Goal: Task Accomplishment & Management: Complete application form

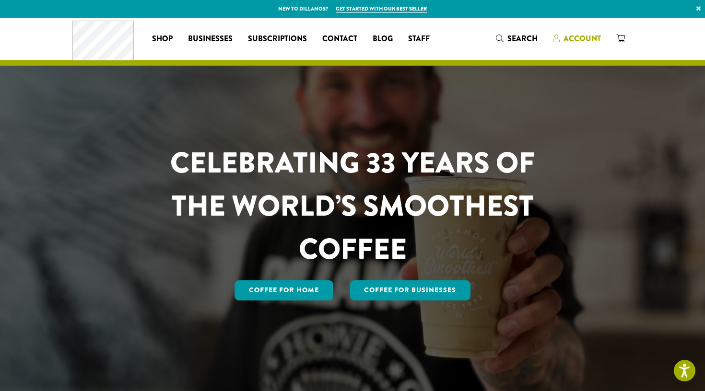
click at [576, 38] on span "Account" at bounding box center [581, 38] width 37 height 11
click at [573, 36] on span "Account" at bounding box center [581, 38] width 37 height 11
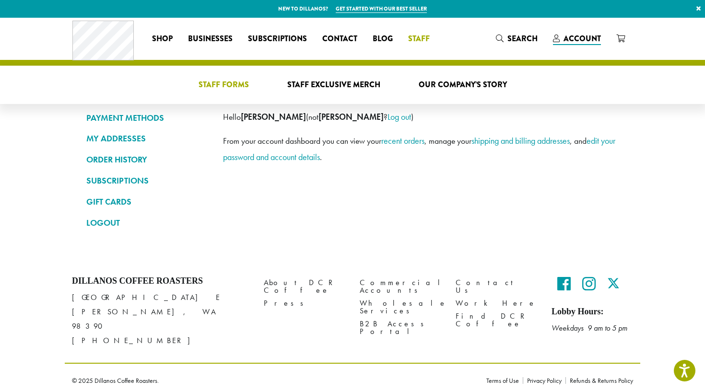
click at [226, 89] on span "Staff Forms" at bounding box center [223, 85] width 50 height 12
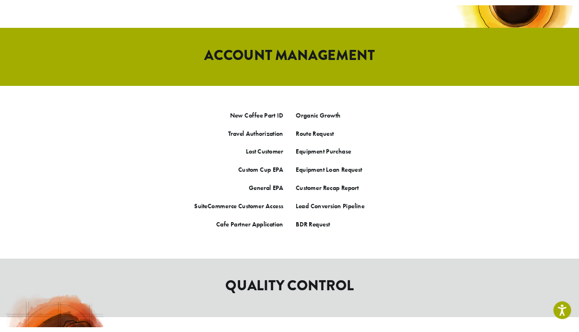
scroll to position [379, 0]
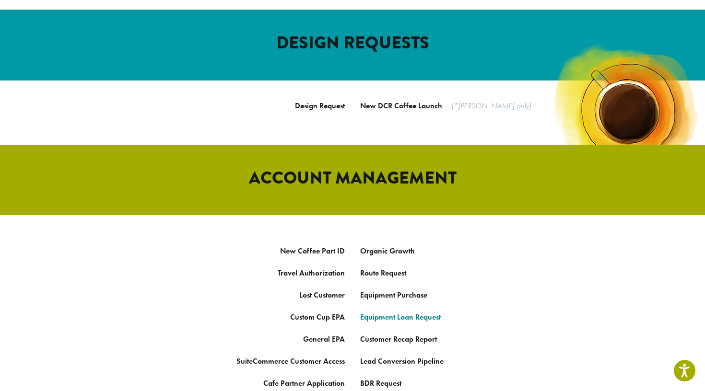
click at [408, 312] on link "Equipment Loan Request" at bounding box center [400, 317] width 81 height 10
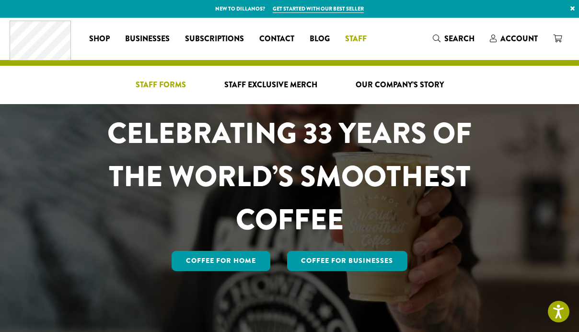
click at [161, 89] on span "Staff Forms" at bounding box center [161, 85] width 50 height 12
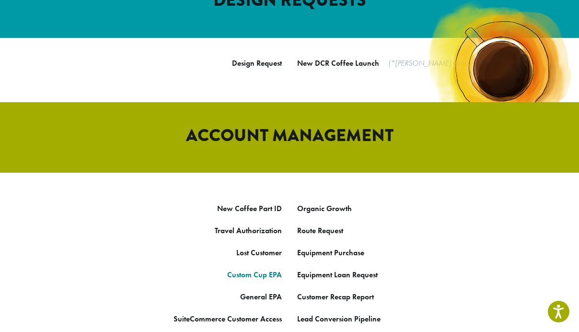
scroll to position [422, 0]
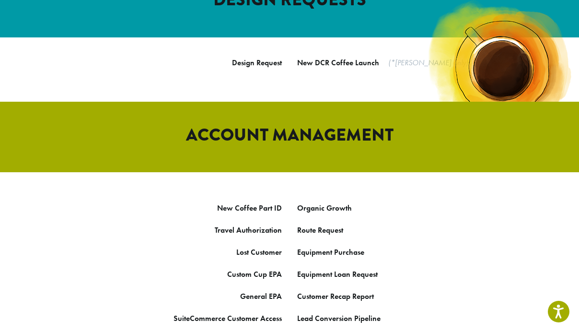
click at [312, 267] on p "Equipment Loan Request" at bounding box center [433, 274] width 273 height 14
click at [312, 269] on link "Equipment Loan Request" at bounding box center [337, 274] width 81 height 10
